Goal: Task Accomplishment & Management: Use online tool/utility

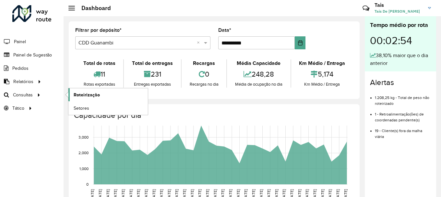
click at [86, 92] on span "Roteirização" at bounding box center [87, 95] width 26 height 7
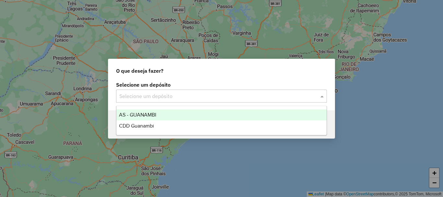
click at [141, 93] on input "text" at bounding box center [214, 96] width 191 height 8
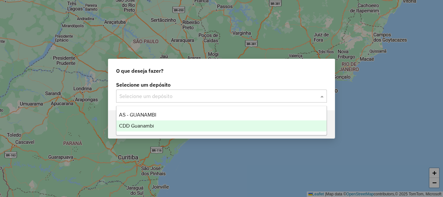
click at [140, 127] on span "CDD Guanambi" at bounding box center [136, 126] width 35 height 6
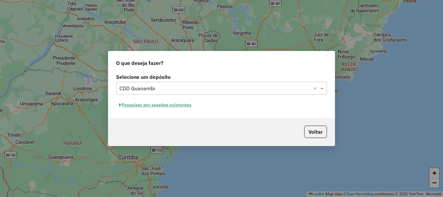
click at [164, 103] on button "Pesquisar por sessões existentes" at bounding box center [155, 105] width 78 height 10
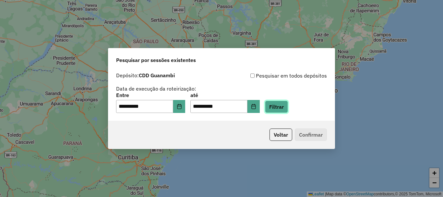
click at [288, 109] on button "Filtrar" at bounding box center [276, 107] width 23 height 12
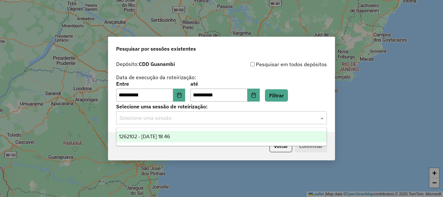
click at [171, 114] on input "text" at bounding box center [214, 118] width 191 height 8
click at [152, 135] on span "1262102 - 09/09/2025 18:46" at bounding box center [144, 137] width 51 height 6
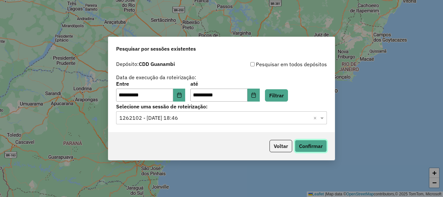
click at [316, 144] on button "Confirmar" at bounding box center [311, 146] width 32 height 12
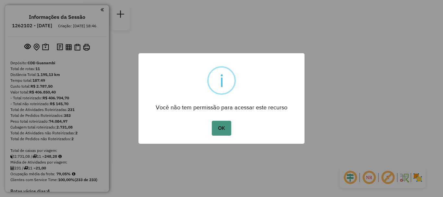
click at [223, 124] on button "OK" at bounding box center [221, 128] width 19 height 15
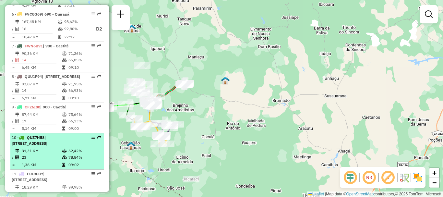
scroll to position [481, 0]
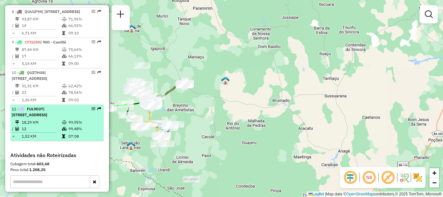
click at [83, 126] on td "99,95%" at bounding box center [84, 122] width 33 height 6
select select "**********"
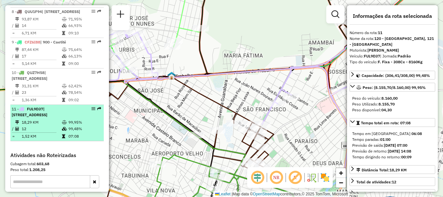
click at [77, 118] on div "11 - FUL9D37 | 120 - São Francisco, 121 - Belo Horizonte" at bounding box center [46, 112] width 69 height 12
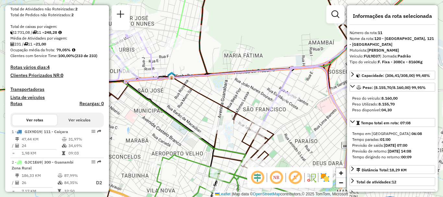
scroll to position [0, 0]
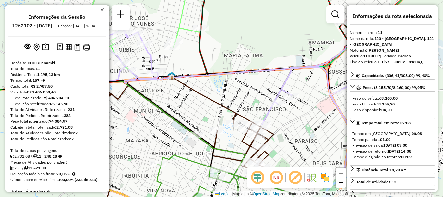
click at [101, 12] on em at bounding box center [102, 10] width 3 height 6
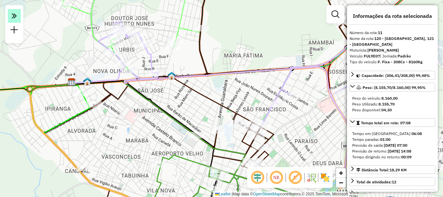
click at [10, 17] on em at bounding box center [14, 16] width 13 height 14
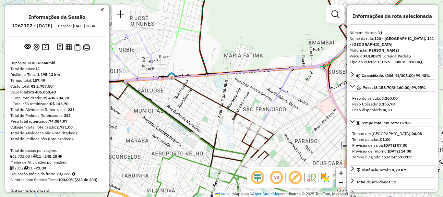
click at [98, 14] on ul "Informações da Sessão 1262102 - 09/09/2025 Criação: 08/09/2025 18:46" at bounding box center [57, 22] width 99 height 17
click at [101, 9] on em at bounding box center [102, 10] width 3 height 6
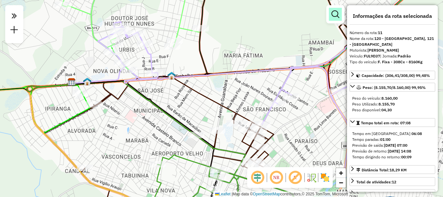
click at [341, 13] on link at bounding box center [335, 14] width 13 height 13
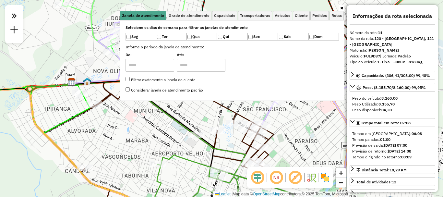
click at [306, 130] on div "Janela de atendimento Grade de atendimento Capacidade Transportadoras Veículos …" at bounding box center [221, 98] width 443 height 197
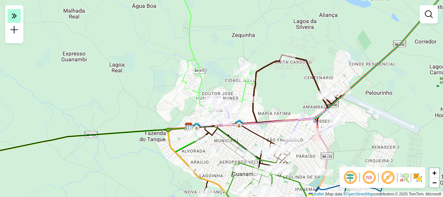
click at [13, 15] on icon at bounding box center [14, 15] width 5 height 9
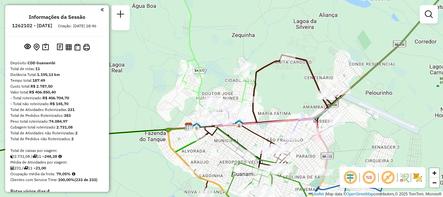
click at [103, 11] on div "Informações da Sessão 1262102 - 09/09/2025 Criação: 08/09/2025 18:46 Depósito: …" at bounding box center [57, 98] width 104 height 187
click at [101, 9] on em at bounding box center [102, 10] width 3 height 6
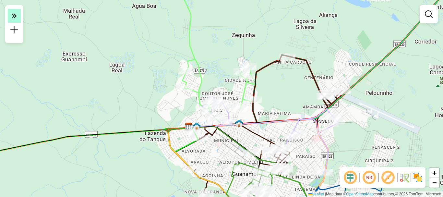
click at [12, 19] on icon at bounding box center [14, 15] width 5 height 9
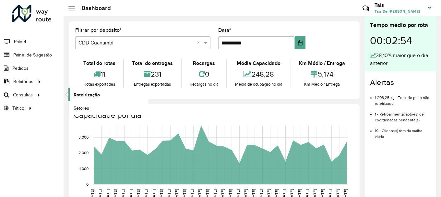
click at [102, 93] on link "Roteirização" at bounding box center [108, 94] width 80 height 13
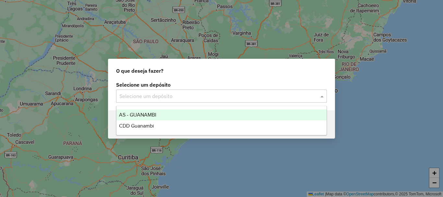
click at [213, 92] on input "text" at bounding box center [214, 96] width 191 height 8
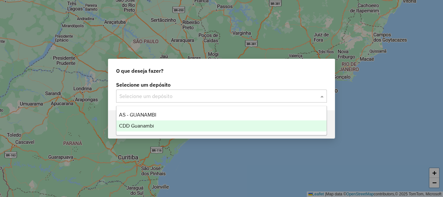
click at [137, 124] on span "CDD Guanambi" at bounding box center [136, 126] width 35 height 6
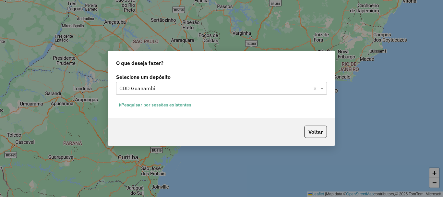
click at [167, 105] on button "Pesquisar por sessões existentes" at bounding box center [155, 105] width 78 height 10
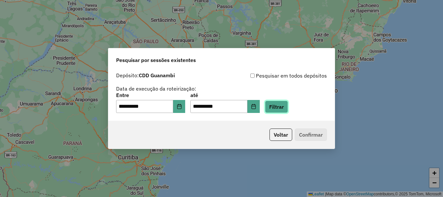
click at [288, 104] on button "Filtrar" at bounding box center [276, 107] width 23 height 12
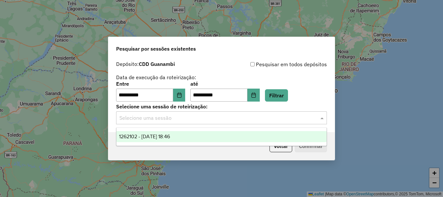
click at [233, 119] on input "text" at bounding box center [214, 118] width 191 height 8
click at [132, 132] on div "1262102 - 09/09/2025 18:46" at bounding box center [221, 136] width 210 height 11
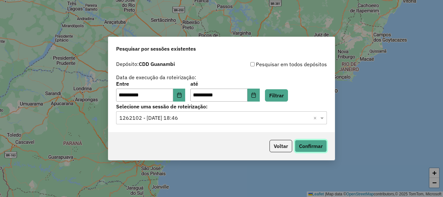
click at [322, 150] on button "Confirmar" at bounding box center [311, 146] width 32 height 12
click at [315, 147] on button "Confirmar" at bounding box center [311, 146] width 32 height 12
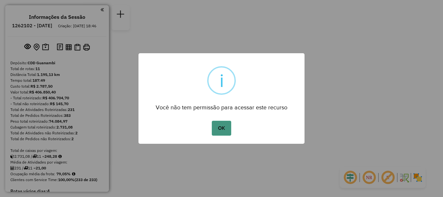
click at [220, 127] on button "OK" at bounding box center [221, 128] width 19 height 15
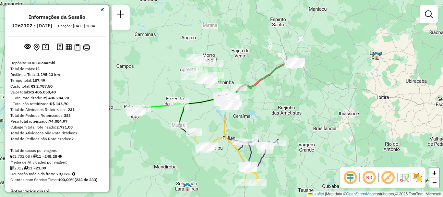
scroll to position [97, 0]
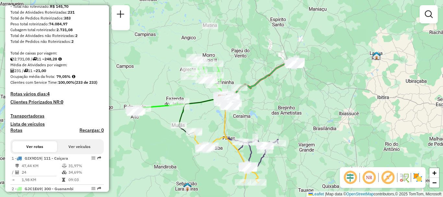
click at [84, 152] on button "Ver veículos" at bounding box center [79, 146] width 45 height 11
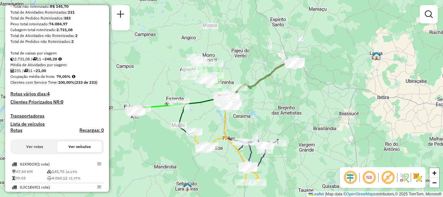
click at [87, 152] on button "Ver veículos" at bounding box center [79, 146] width 45 height 11
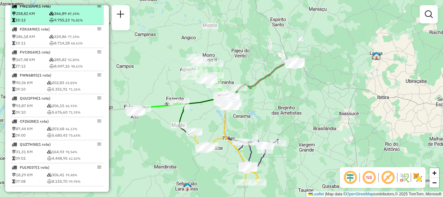
scroll to position [357, 0]
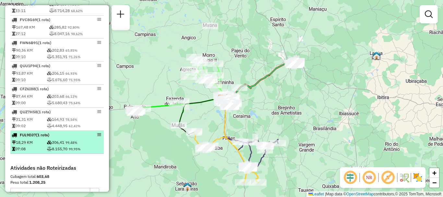
click at [81, 145] on td "306,41 99,48%" at bounding box center [75, 142] width 56 height 6
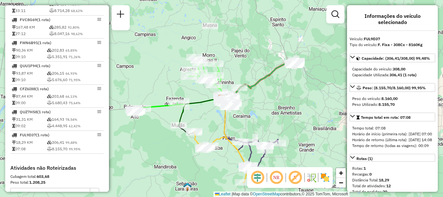
scroll to position [90, 0]
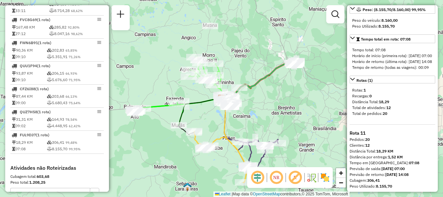
click at [275, 178] on em at bounding box center [277, 178] width 16 height 16
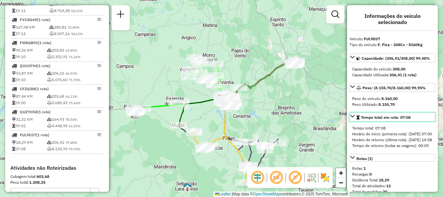
click at [353, 117] on icon at bounding box center [352, 116] width 5 height 3
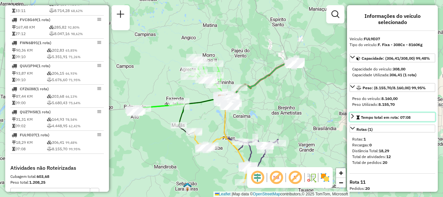
click at [355, 117] on icon at bounding box center [352, 116] width 5 height 5
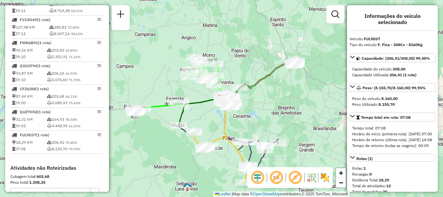
click at [355, 53] on div "Informações do veículo selecionado Veículo: FUL9D37 Tipo do veículo: F. Fixa - …" at bounding box center [392, 98] width 91 height 187
click at [349, 54] on div "Informações do veículo selecionado Veículo: FUL9D37 Tipo do veículo: F. Fixa - …" at bounding box center [392, 98] width 91 height 187
click at [351, 58] on icon at bounding box center [352, 57] width 5 height 5
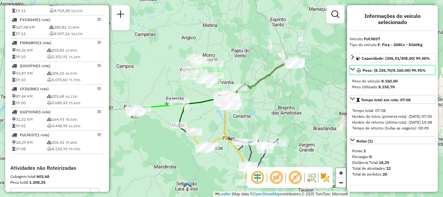
click at [355, 71] on link "Peso: (8.155,70/8.160,00) 99,95%" at bounding box center [393, 70] width 86 height 9
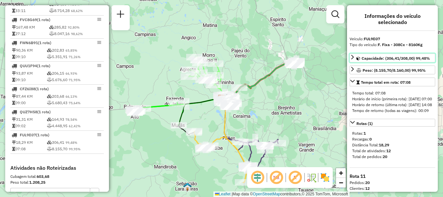
click at [356, 59] on link "Capacidade: (306,41/308,00) 99,48%" at bounding box center [393, 58] width 86 height 9
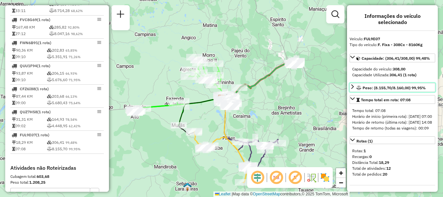
click at [355, 87] on link "Peso: (8.155,70/8.160,00) 99,95%" at bounding box center [393, 87] width 86 height 9
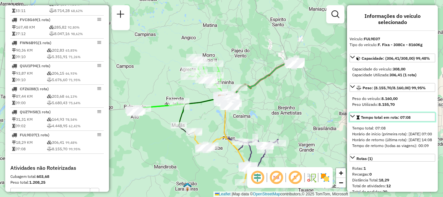
click at [356, 117] on link "Tempo total em rota: 07:08" at bounding box center [393, 117] width 86 height 9
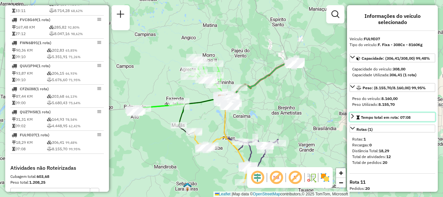
click at [356, 117] on link "Tempo total em rota: 07:08" at bounding box center [393, 117] width 86 height 9
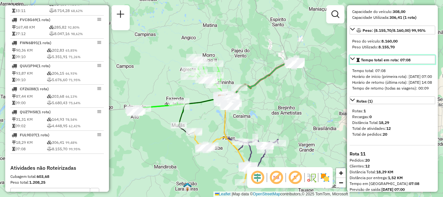
scroll to position [90, 0]
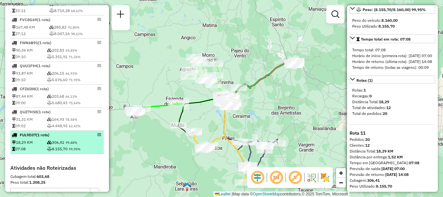
click at [68, 152] on td "8.155,70 99,95%" at bounding box center [75, 149] width 56 height 6
click at [71, 145] on span "99,48%" at bounding box center [72, 143] width 12 height 4
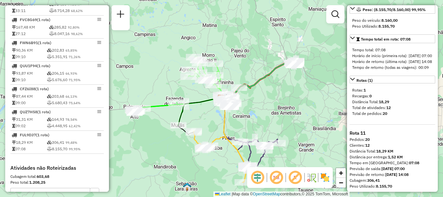
scroll to position [0, 0]
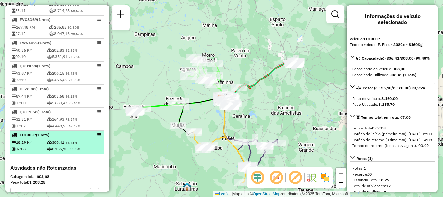
click at [47, 146] on td "306,41 99,48%" at bounding box center [75, 142] width 56 height 6
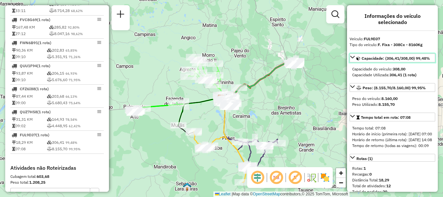
click at [353, 55] on icon at bounding box center [352, 57] width 5 height 5
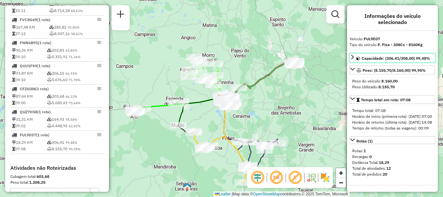
click at [352, 59] on icon at bounding box center [352, 57] width 3 height 5
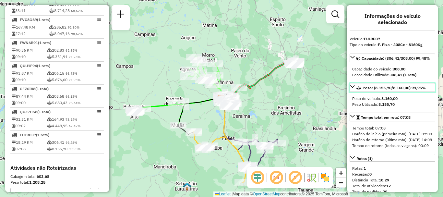
click at [354, 90] on link "Peso: (8.155,70/8.160,00) 99,95%" at bounding box center [393, 87] width 86 height 9
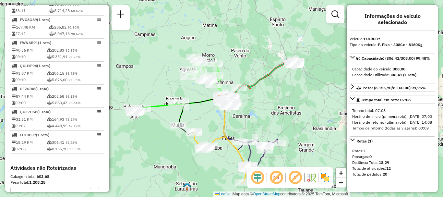
click at [370, 156] on div "Rotas (1) Rotas: 1 Recargas: 0 Distância Total: 18,29 Total de atividades: 12 T…" at bounding box center [393, 157] width 86 height 43
click at [373, 144] on link "Rotas (1)" at bounding box center [393, 140] width 86 height 8
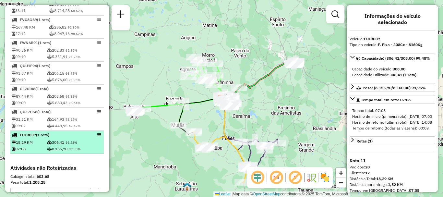
click at [25, 137] on span "FUL9D37" at bounding box center [28, 134] width 16 height 5
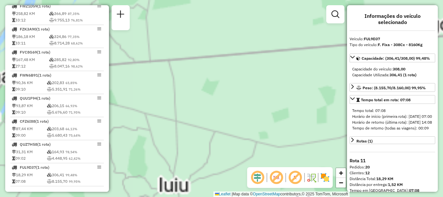
scroll to position [467, 0]
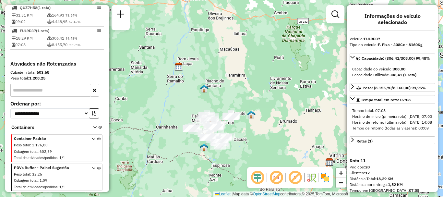
drag, startPoint x: 62, startPoint y: 91, endPoint x: 53, endPoint y: 158, distance: 67.9
click at [53, 158] on div "**********" at bounding box center [57, 126] width 99 height 131
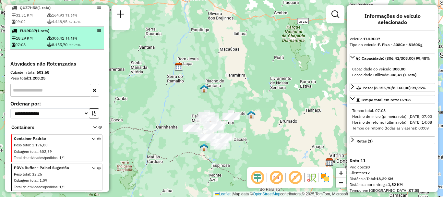
click at [97, 31] on em at bounding box center [99, 31] width 4 height 4
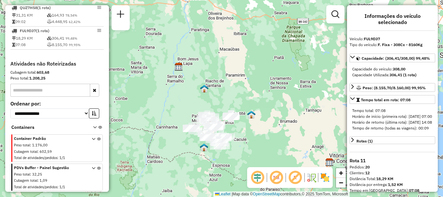
click at [342, 21] on div at bounding box center [335, 14] width 18 height 18
click at [337, 12] on em at bounding box center [336, 14] width 8 height 8
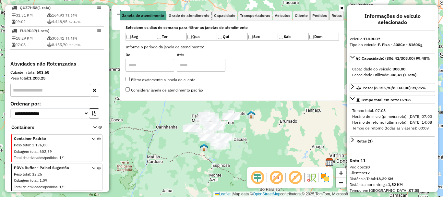
click at [235, 146] on div "Janela de atendimento Grade de atendimento Capacidade Transportadoras Veículos …" at bounding box center [221, 98] width 443 height 197
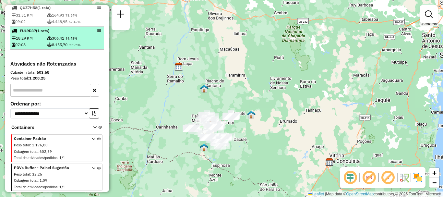
click at [70, 37] on span "99,48%" at bounding box center [72, 38] width 12 height 4
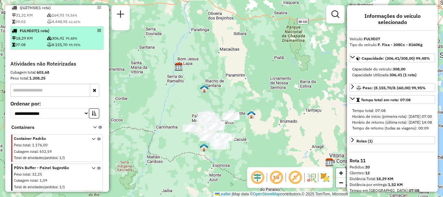
click at [97, 31] on em at bounding box center [99, 31] width 4 height 4
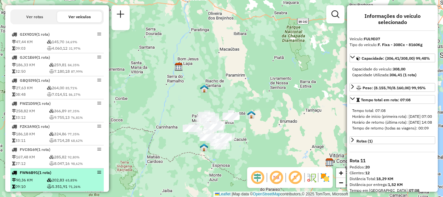
scroll to position [389, 0]
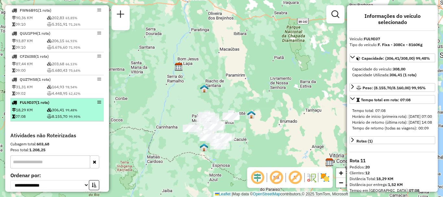
click at [100, 105] on div "FUL9D37 (1 Rota)" at bounding box center [57, 103] width 91 height 6
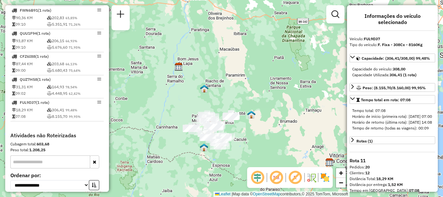
drag, startPoint x: 97, startPoint y: 111, endPoint x: 266, endPoint y: 91, distance: 170.9
click at [266, 91] on div "Janela de atendimento Grade de atendimento Capacidade Transportadoras Veículos …" at bounding box center [221, 98] width 443 height 197
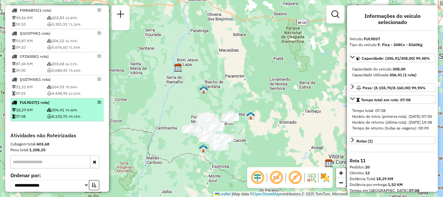
click at [30, 120] on td "07:08" at bounding box center [29, 116] width 35 height 6
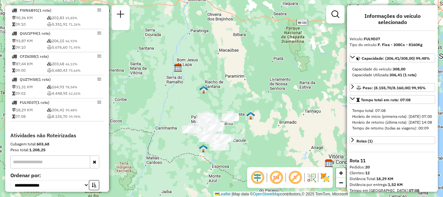
drag, startPoint x: 30, startPoint y: 120, endPoint x: 190, endPoint y: 38, distance: 178.9
click at [190, 38] on div "Janela de atendimento Grade de atendimento Capacidade Transportadoras Veículos …" at bounding box center [221, 98] width 443 height 197
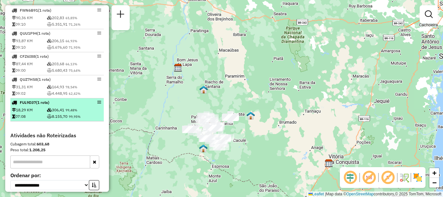
click at [72, 121] on li "FUL9D37 (1 Rota) 18,29 KM 306,41 99,48% 07:08 8.155,70 99,95%" at bounding box center [56, 109] width 93 height 23
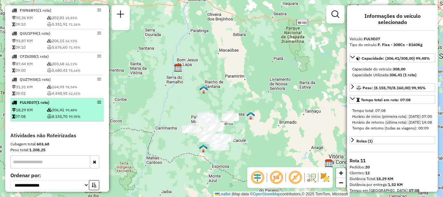
click at [98, 104] on em at bounding box center [99, 102] width 4 height 4
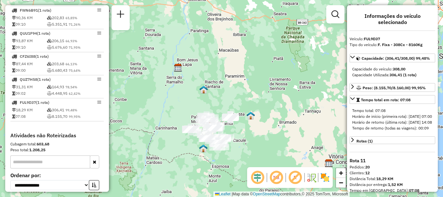
click at [355, 53] on div "Informações do veículo selecionado Veículo: FUL9D37 Tipo do veículo: F. Fixa - …" at bounding box center [392, 98] width 91 height 187
click at [353, 59] on icon at bounding box center [352, 57] width 5 height 5
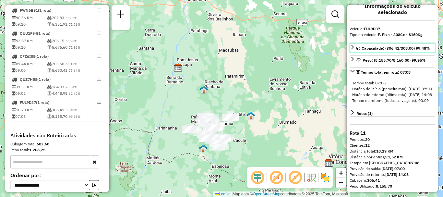
scroll to position [0, 0]
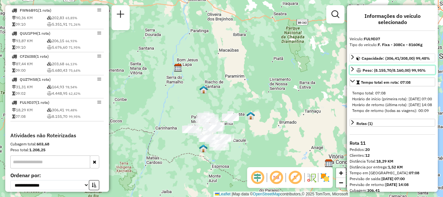
click at [395, 67] on div "Peso: (8.155,70/8.160,00) 99,95%" at bounding box center [391, 70] width 69 height 6
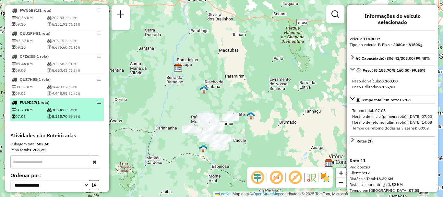
click at [55, 105] on div "FUL9D37 (1 Rota)" at bounding box center [46, 103] width 69 height 6
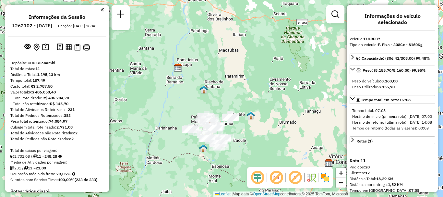
click at [101, 8] on em at bounding box center [102, 10] width 3 height 6
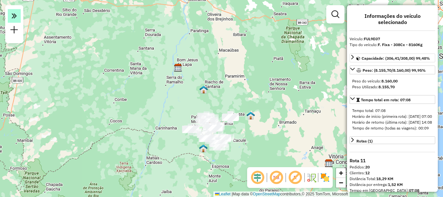
click at [16, 22] on em at bounding box center [14, 16] width 13 height 14
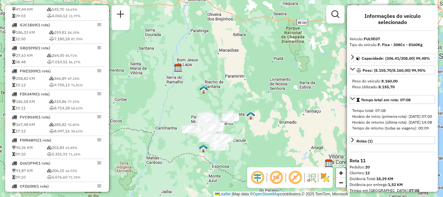
scroll to position [389, 0]
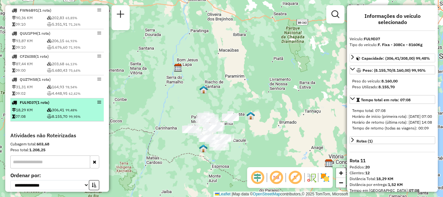
click at [62, 113] on td "306,41 99,48%" at bounding box center [75, 110] width 56 height 6
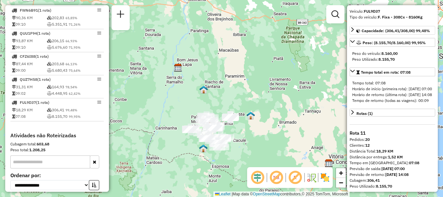
scroll to position [0, 0]
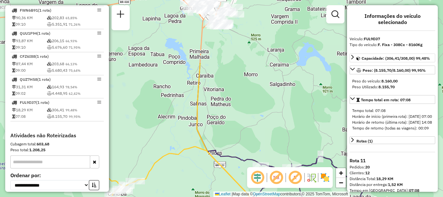
drag, startPoint x: 202, startPoint y: 81, endPoint x: 211, endPoint y: 155, distance: 73.9
click at [213, 164] on div "Janela de atendimento Grade de atendimento Capacidade Transportadoras Veículos …" at bounding box center [221, 98] width 443 height 197
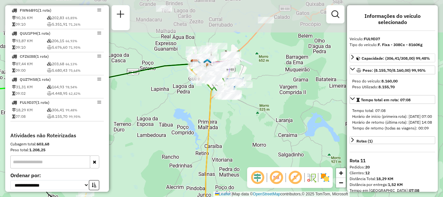
drag, startPoint x: 184, startPoint y: 50, endPoint x: 192, endPoint y: 120, distance: 70.9
click at [192, 120] on div "Janela de atendimento Grade de atendimento Capacidade Transportadoras Veículos …" at bounding box center [221, 98] width 443 height 197
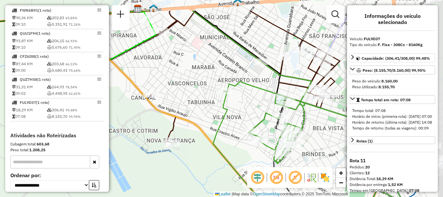
drag, startPoint x: 221, startPoint y: 76, endPoint x: 165, endPoint y: 107, distance: 63.3
click at [165, 107] on div "Janela de atendimento Grade de atendimento Capacidade Transportadoras Veículos …" at bounding box center [221, 98] width 443 height 197
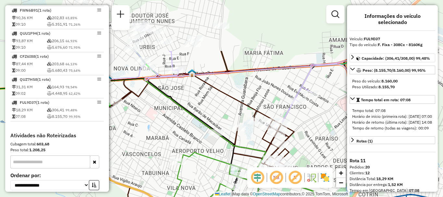
drag, startPoint x: 233, startPoint y: 62, endPoint x: 187, endPoint y: 132, distance: 84.2
click at [187, 132] on div "Janela de atendimento Grade de atendimento Capacidade Transportadoras Veículos …" at bounding box center [221, 98] width 443 height 197
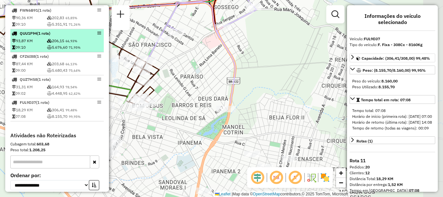
drag, startPoint x: 193, startPoint y: 153, endPoint x: 63, endPoint y: 40, distance: 172.3
click at [63, 40] on hb-router-mapa "Informações da Sessão 1262102 - 09/09/2025 Criação: 08/09/2025 18:46 Depósito: …" at bounding box center [221, 98] width 443 height 197
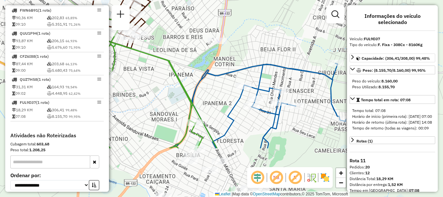
drag, startPoint x: 270, startPoint y: 139, endPoint x: 263, endPoint y: 70, distance: 68.6
click at [263, 70] on icon at bounding box center [258, 105] width 176 height 85
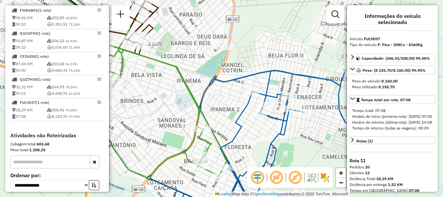
drag, startPoint x: 246, startPoint y: 163, endPoint x: 254, endPoint y: 169, distance: 9.9
click at [254, 169] on hb-router-mapa "Informações da Sessão 1262102 - 09/09/2025 Criação: 08/09/2025 18:46 Depósito: …" at bounding box center [221, 98] width 443 height 197
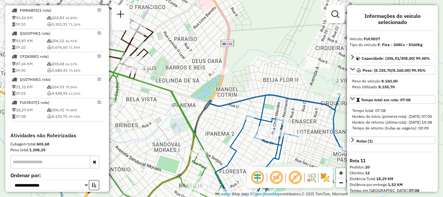
drag, startPoint x: 234, startPoint y: 98, endPoint x: 229, endPoint y: 122, distance: 24.9
click at [229, 122] on div "Janela de atendimento Grade de atendimento Capacidade Transportadoras Veículos …" at bounding box center [221, 98] width 443 height 197
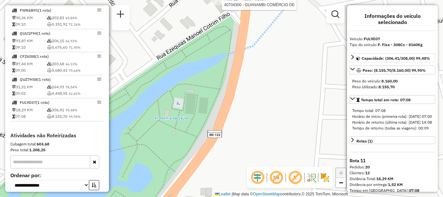
select select "**********"
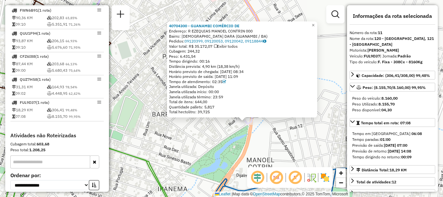
drag, startPoint x: 221, startPoint y: 132, endPoint x: 161, endPoint y: 144, distance: 61.9
click at [161, 144] on div "40704300 - GUANAMBI COMÉRCIO DE Endereço: R EZEQUIAS MANOEL CONTRIN 000 Bairro:…" at bounding box center [221, 98] width 443 height 197
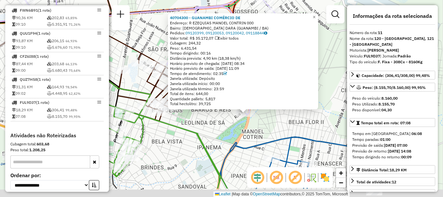
drag, startPoint x: 280, startPoint y: 153, endPoint x: 269, endPoint y: 124, distance: 31.4
click at [269, 124] on div "40704300 - GUANAMBI COMÉRCIO DE Endereço: R EZEQUIAS MANOEL CONTRIN 000 Bairro:…" at bounding box center [221, 98] width 443 height 197
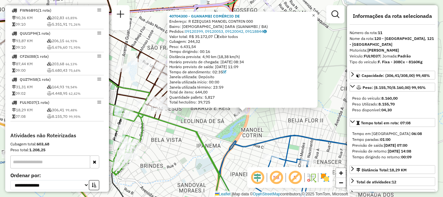
click at [315, 13] on span "×" at bounding box center [313, 16] width 3 height 6
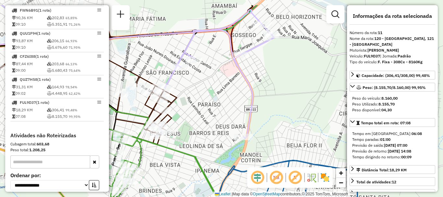
drag, startPoint x: 271, startPoint y: 70, endPoint x: 269, endPoint y: 95, distance: 25.0
click at [269, 95] on div "Janela de atendimento Grade de atendimento Capacidade Transportadoras Veículos …" at bounding box center [221, 98] width 443 height 197
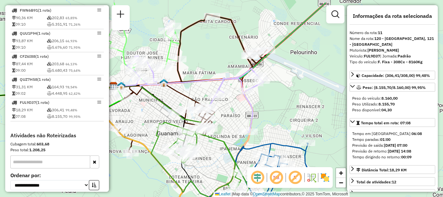
drag, startPoint x: 296, startPoint y: 74, endPoint x: 288, endPoint y: 96, distance: 23.5
click at [288, 96] on div "Janela de atendimento Grade de atendimento Capacidade Transportadoras Veículos …" at bounding box center [221, 98] width 443 height 197
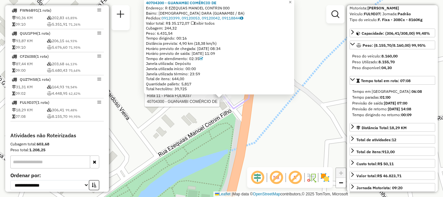
scroll to position [10, 0]
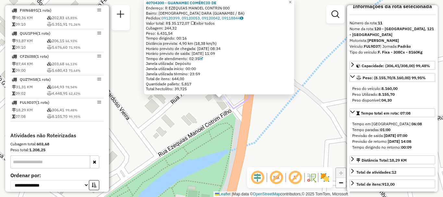
click at [387, 129] on strong "01:00" at bounding box center [385, 129] width 10 height 5
copy div "Tempo paradas: 01:00"
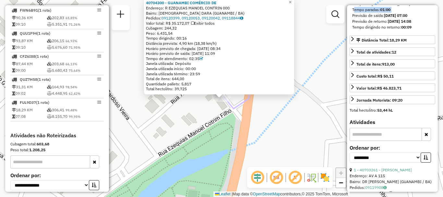
scroll to position [65, 0]
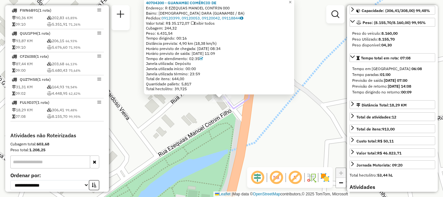
click at [194, 25] on icon at bounding box center [192, 23] width 3 height 4
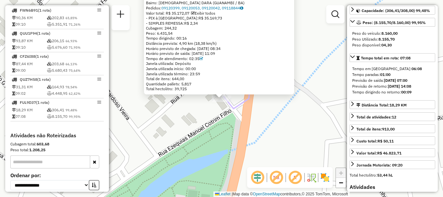
click at [311, 63] on div "40704300 - GUANAMBI COMÉRCIO DE Endereço: R EZEQUIAS MANOEL CONTRIN 000 Bairro:…" at bounding box center [221, 98] width 443 height 197
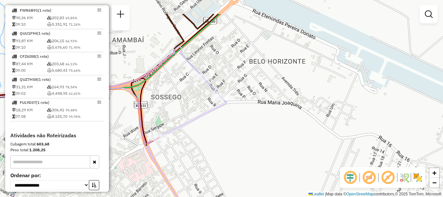
drag, startPoint x: 222, startPoint y: 72, endPoint x: 239, endPoint y: 105, distance: 37.6
click at [239, 105] on div "Janela de atendimento Grade de atendimento Capacidade Transportadoras Veículos …" at bounding box center [221, 98] width 443 height 197
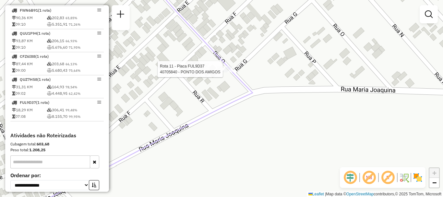
select select "**********"
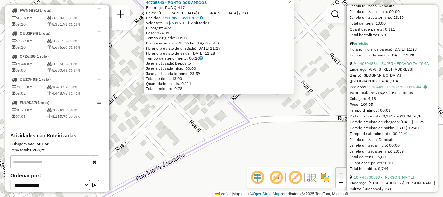
scroll to position [1168, 0]
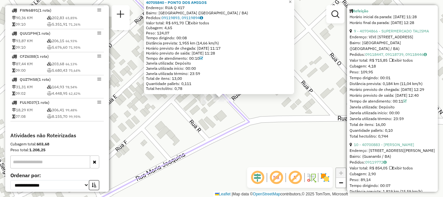
click at [214, 164] on div "40705840 - PONTO DOS AMIGOS Endereço: RUA Q 417 Bairro: BELO HORIZONTE (GUANAMB…" at bounding box center [221, 98] width 443 height 197
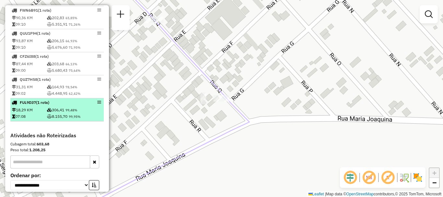
click at [70, 112] on span "99,48%" at bounding box center [72, 110] width 12 height 4
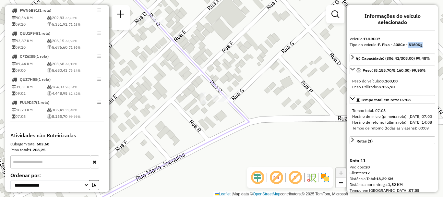
drag, startPoint x: 407, startPoint y: 46, endPoint x: 426, endPoint y: 45, distance: 18.5
click at [426, 45] on div "Tipo do veículo: F. Fixa - 308Cx - 8160Kg" at bounding box center [393, 45] width 86 height 6
copy strong "8160Kg"
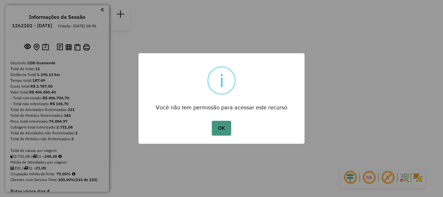
click at [218, 126] on button "OK" at bounding box center [221, 128] width 19 height 15
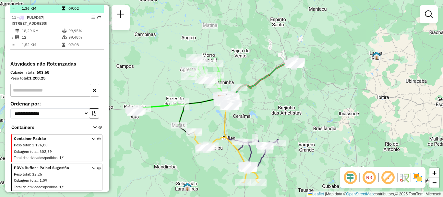
scroll to position [448, 0]
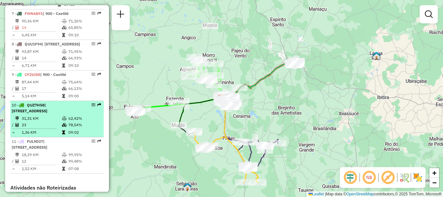
click at [86, 128] on td "78,54%" at bounding box center [84, 125] width 33 height 6
select select "**********"
